Goal: Information Seeking & Learning: Find specific fact

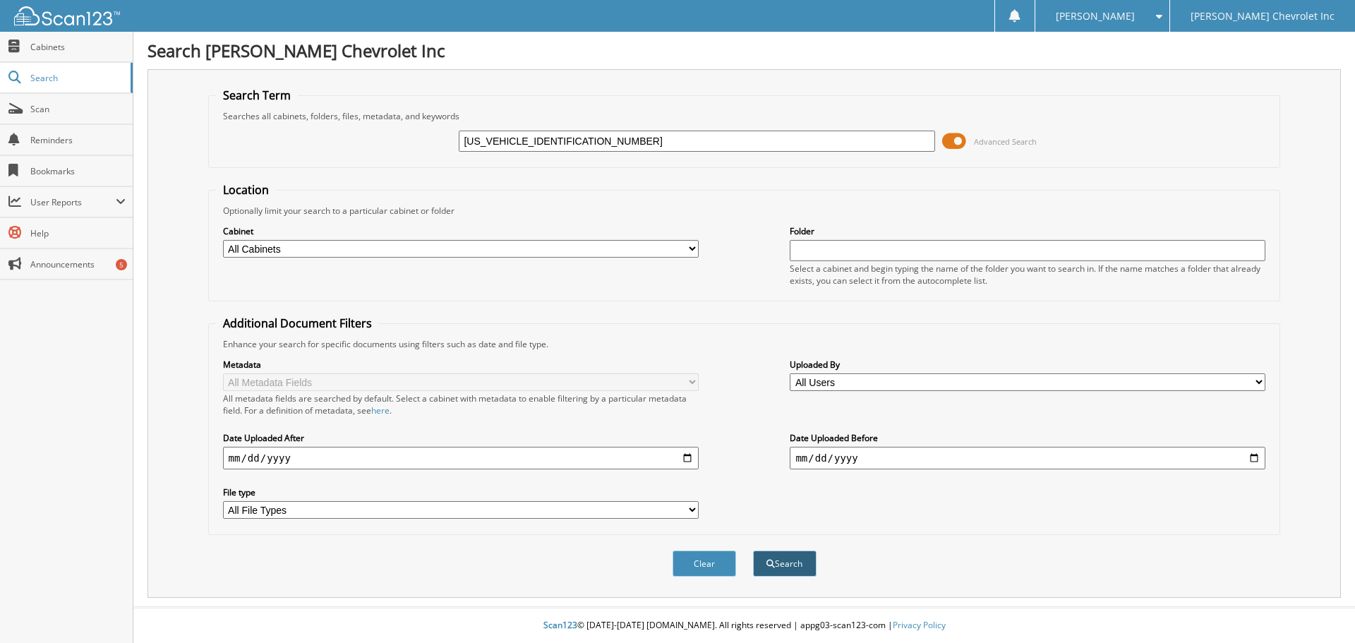
type input "[US_VEHICLE_IDENTIFICATION_NUMBER]"
click at [770, 564] on span "submit" at bounding box center [770, 564] width 8 height 8
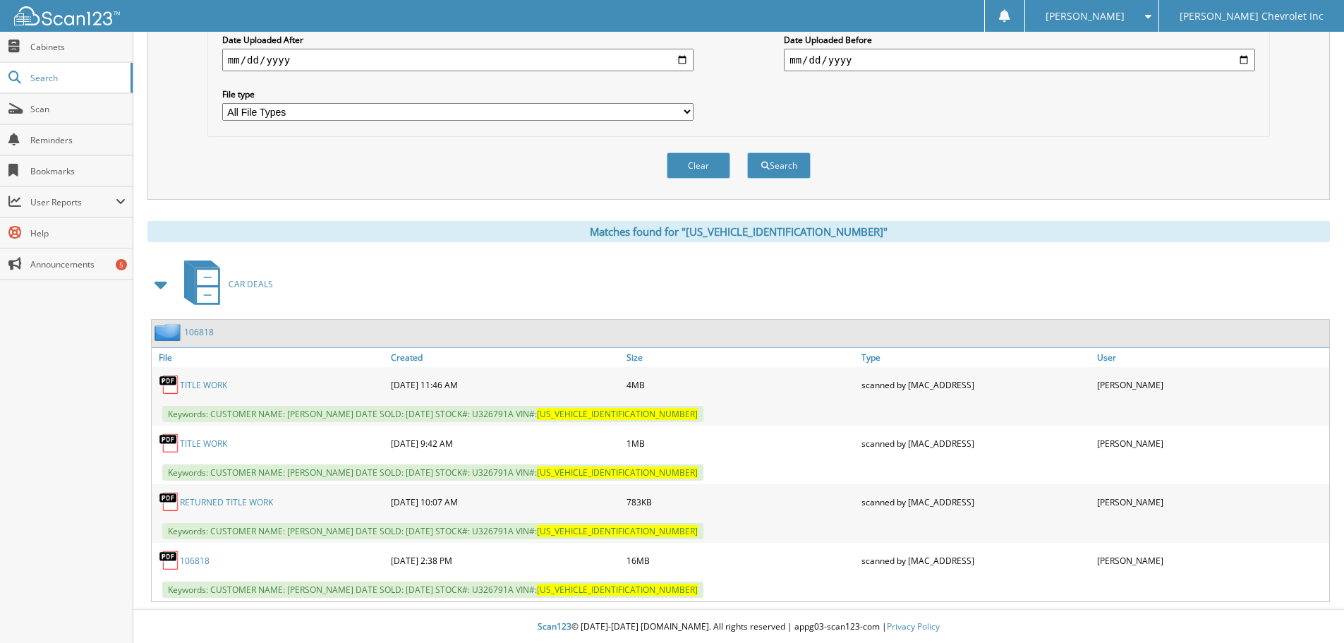
scroll to position [400, 0]
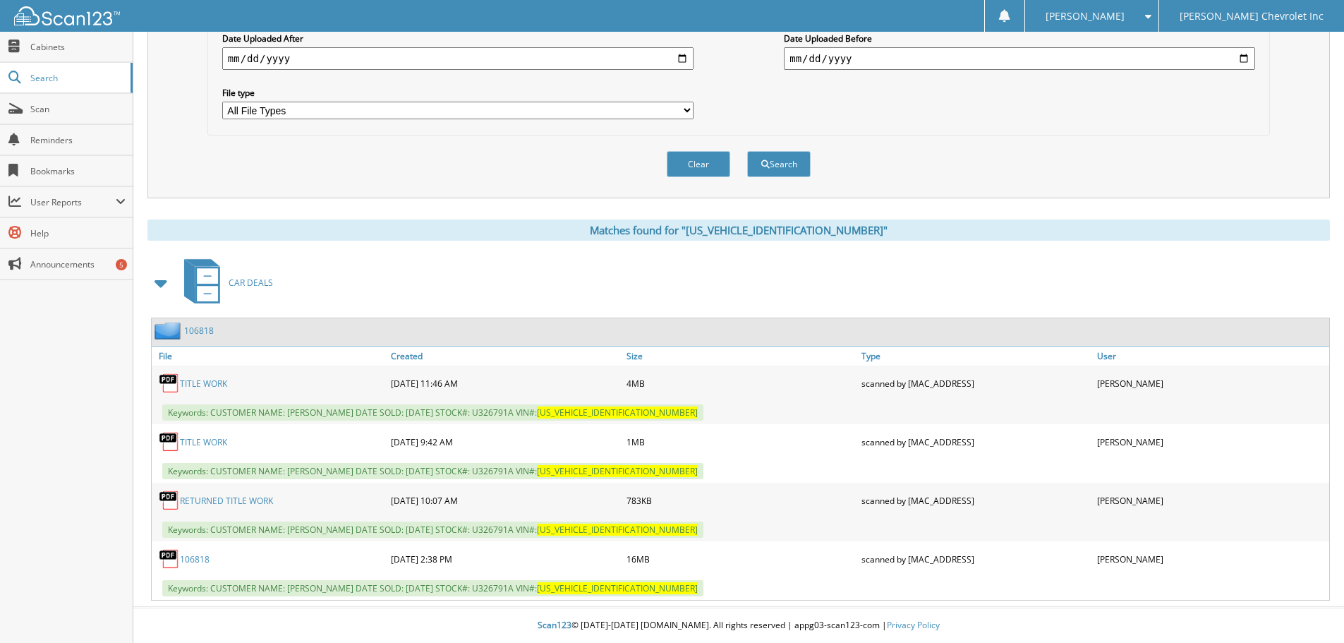
click at [193, 560] on link "106818" at bounding box center [195, 559] width 30 height 12
